Goal: Task Accomplishment & Management: Manage account settings

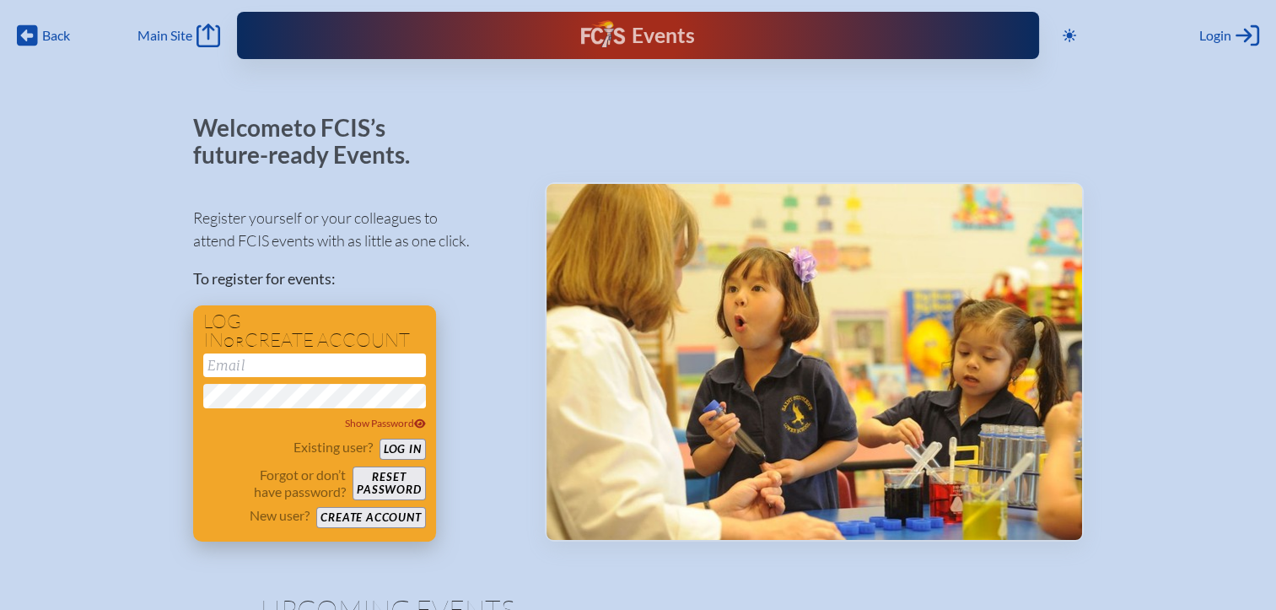
type input "[EMAIL_ADDRESS][DOMAIN_NAME]"
click at [414, 454] on button "Log in" at bounding box center [402, 448] width 46 height 21
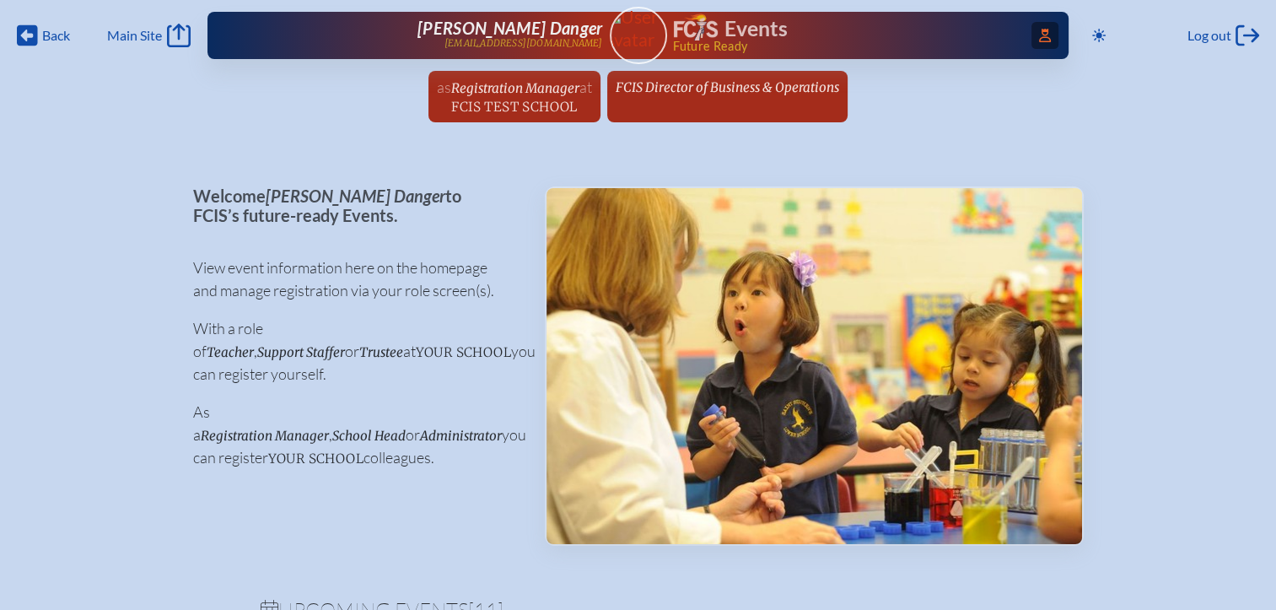
click at [1046, 38] on span "Access Users..." at bounding box center [1044, 35] width 27 height 27
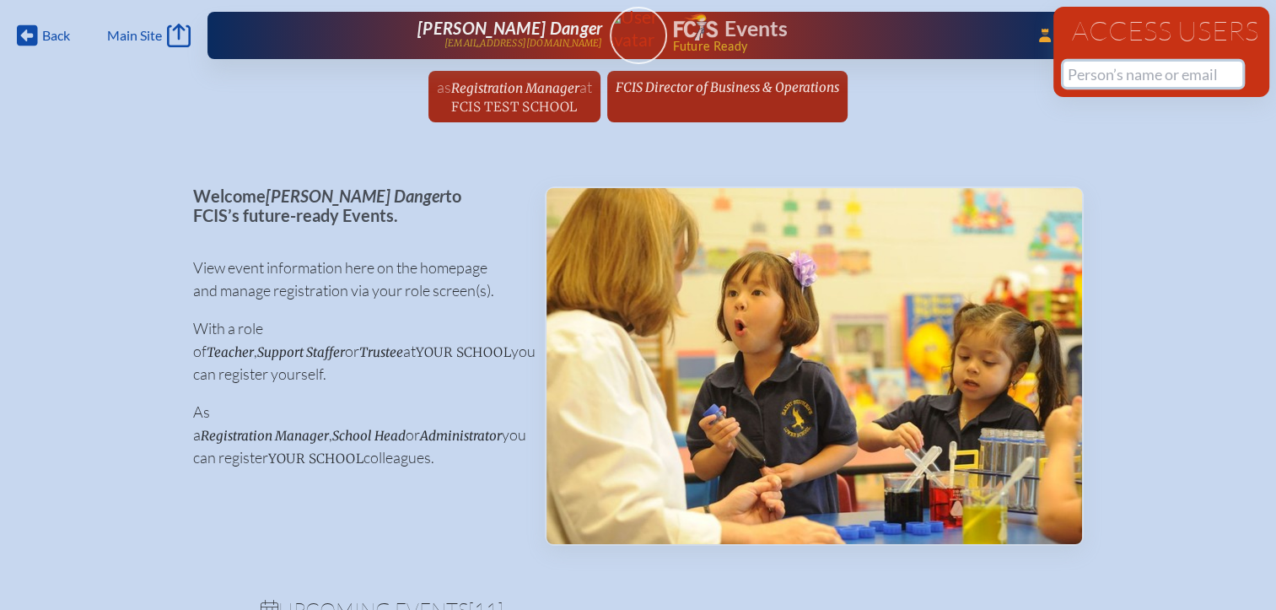
click at [1071, 69] on input "text" at bounding box center [1152, 74] width 179 height 25
paste input "Academic [PERSON_NAME]"
drag, startPoint x: 1179, startPoint y: 81, endPoint x: 1022, endPoint y: 78, distance: 156.9
click at [1022, 78] on div "Back Back Main Site Main Site Toggle to Dark Mode Log out Log out ...Close Acce…" at bounding box center [638, 66] width 1276 height 132
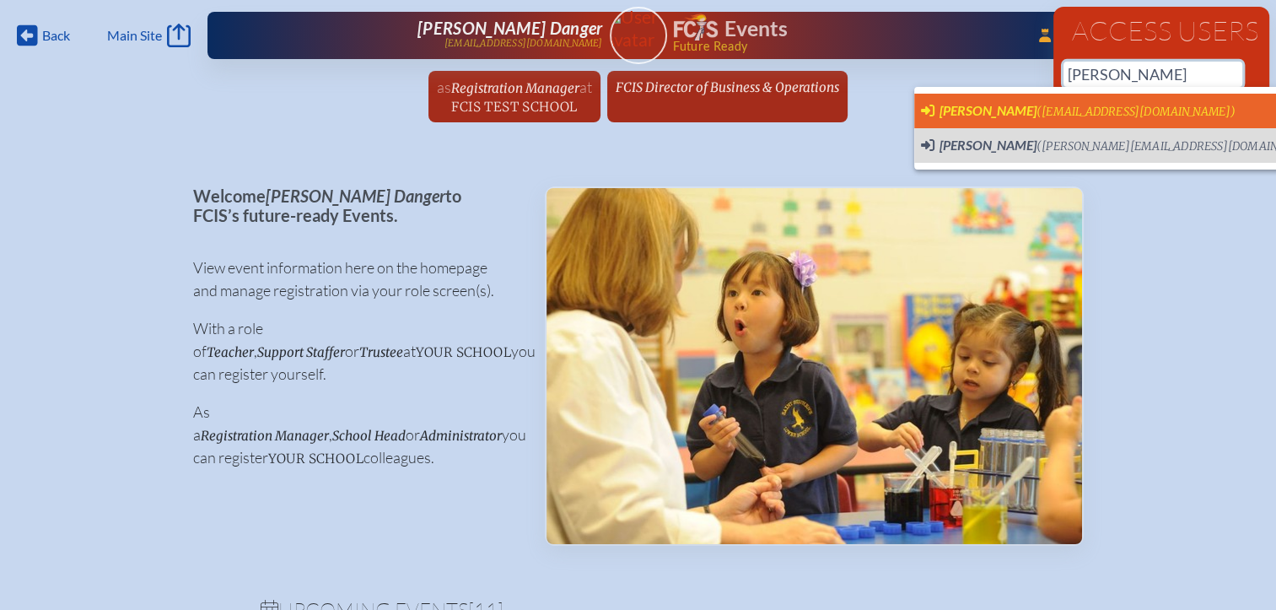
scroll to position [0, 13]
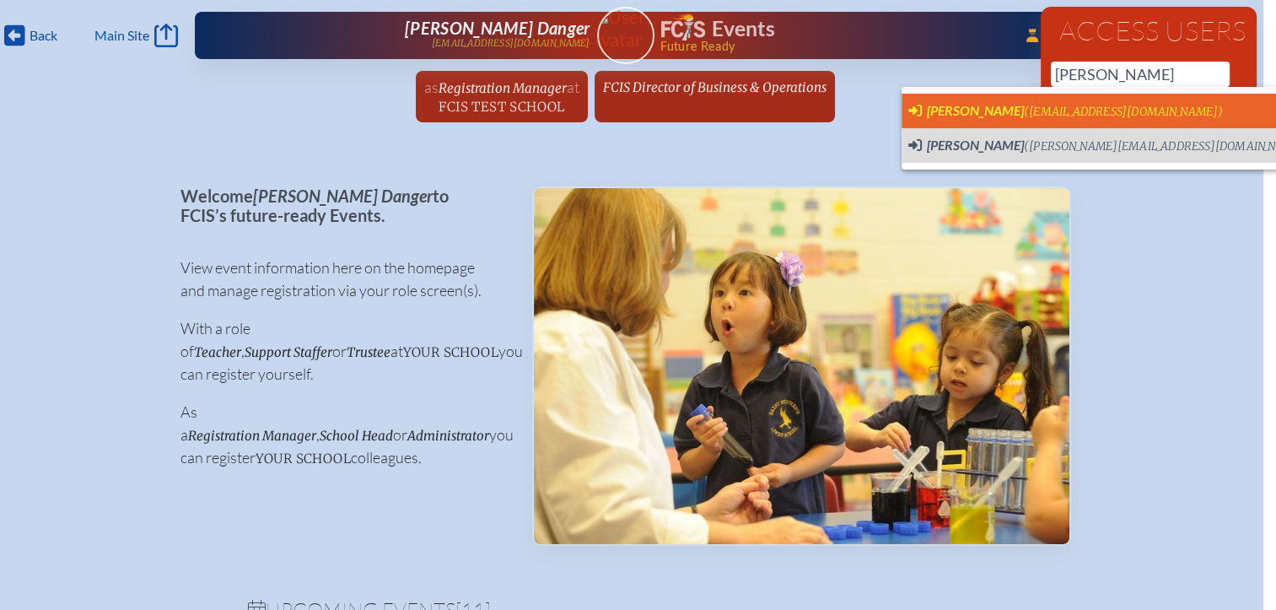
click at [969, 116] on span "[PERSON_NAME]" at bounding box center [975, 110] width 97 height 16
type input "[EMAIL_ADDRESS][DOMAIN_NAME]"
